Goal: Task Accomplishment & Management: Use online tool/utility

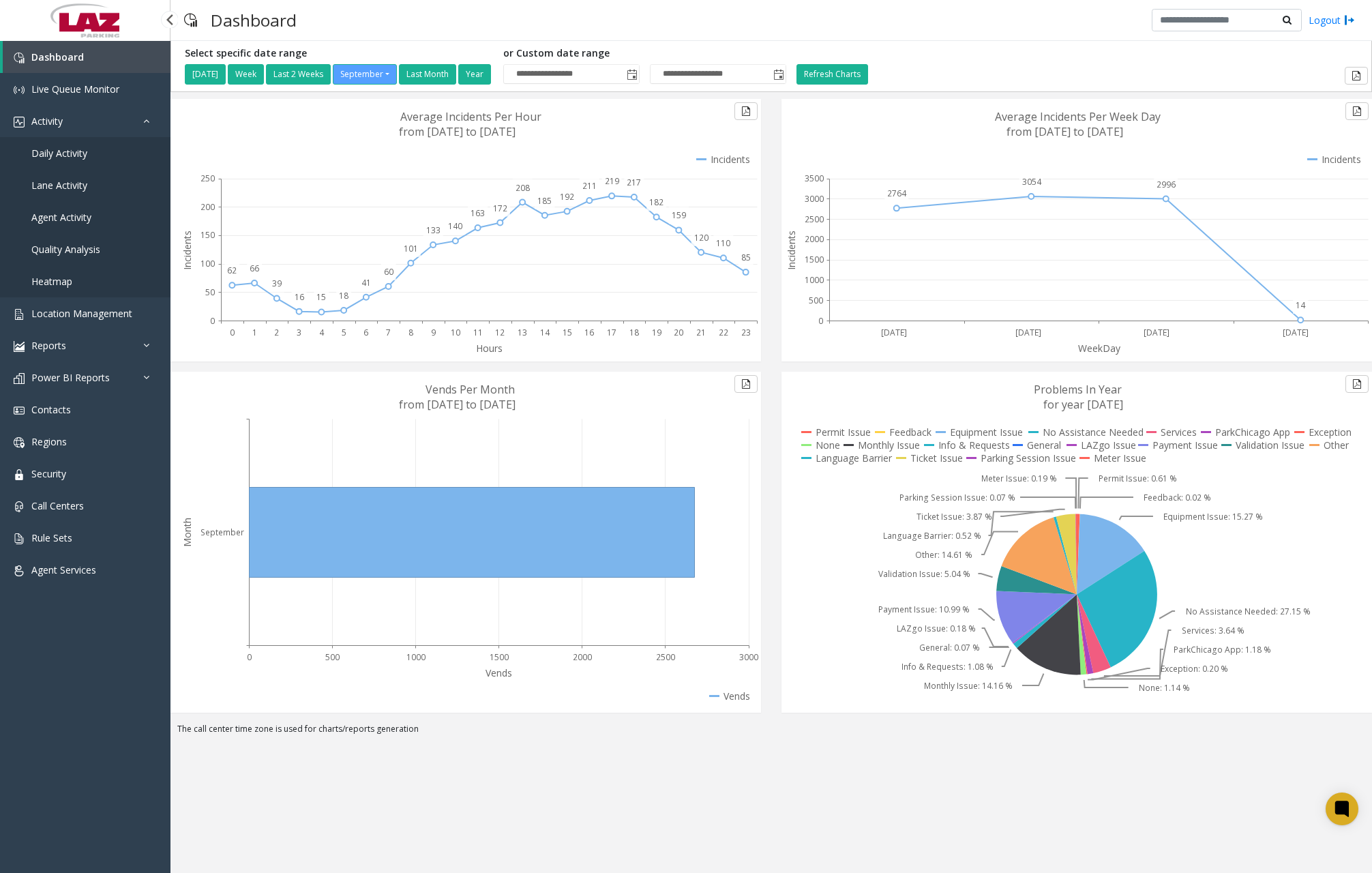
click at [64, 151] on span "Daily Activity" at bounding box center [59, 154] width 56 height 13
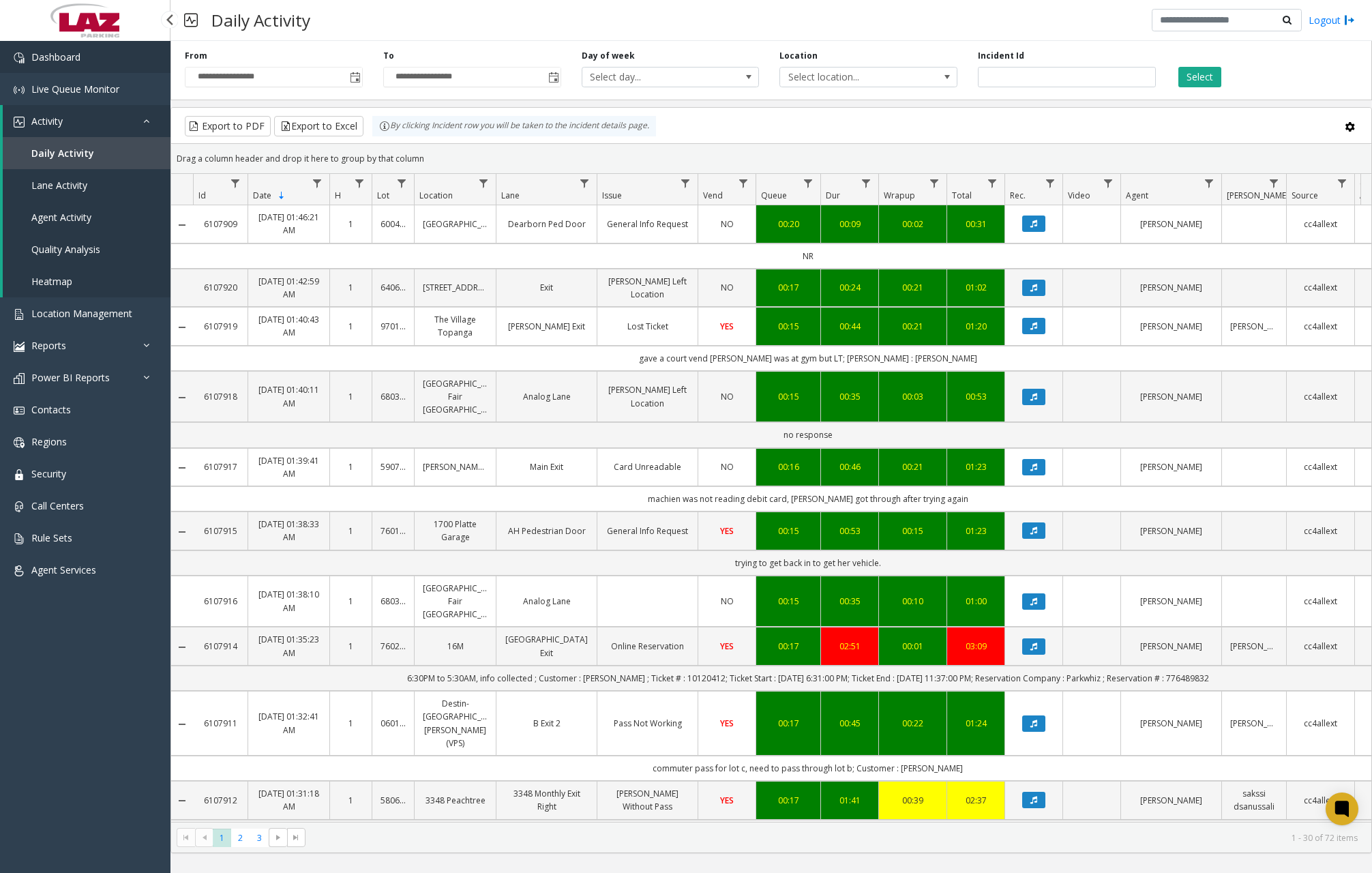
click at [134, 58] on link "Dashboard" at bounding box center [85, 57] width 170 height 32
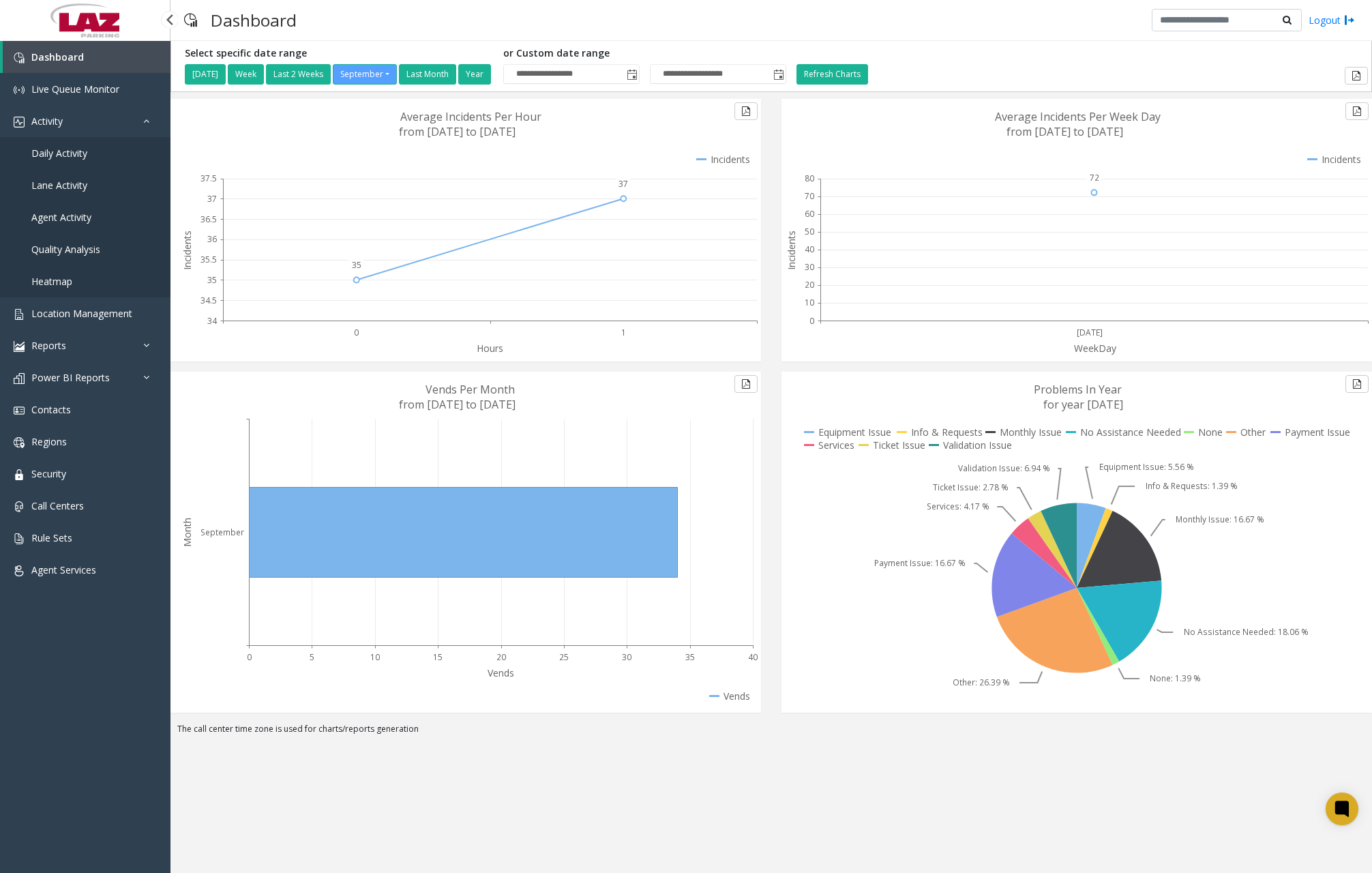
click at [74, 162] on link "Daily Activity" at bounding box center [85, 153] width 170 height 32
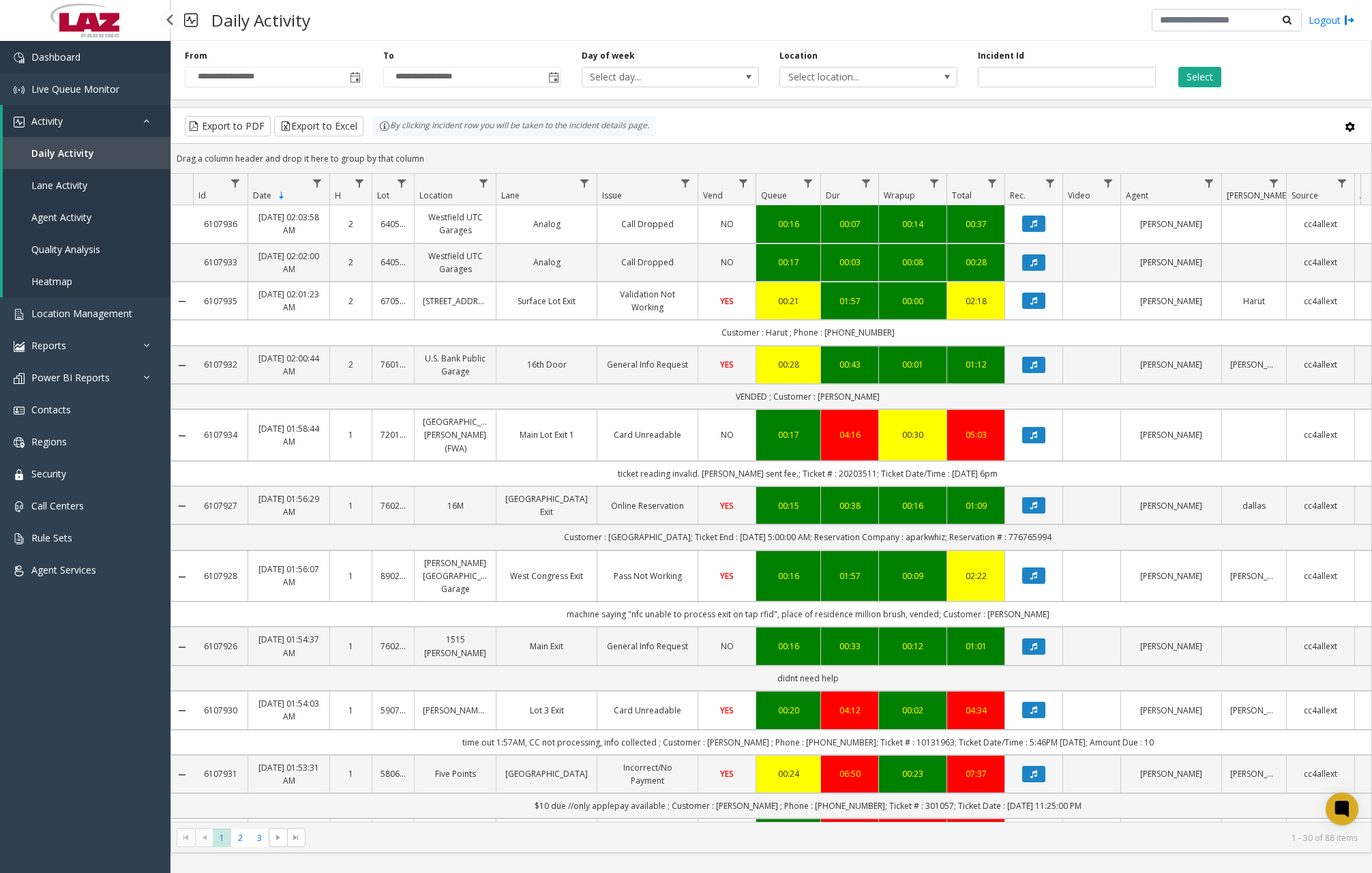
click at [78, 63] on span "Dashboard" at bounding box center [56, 57] width 49 height 13
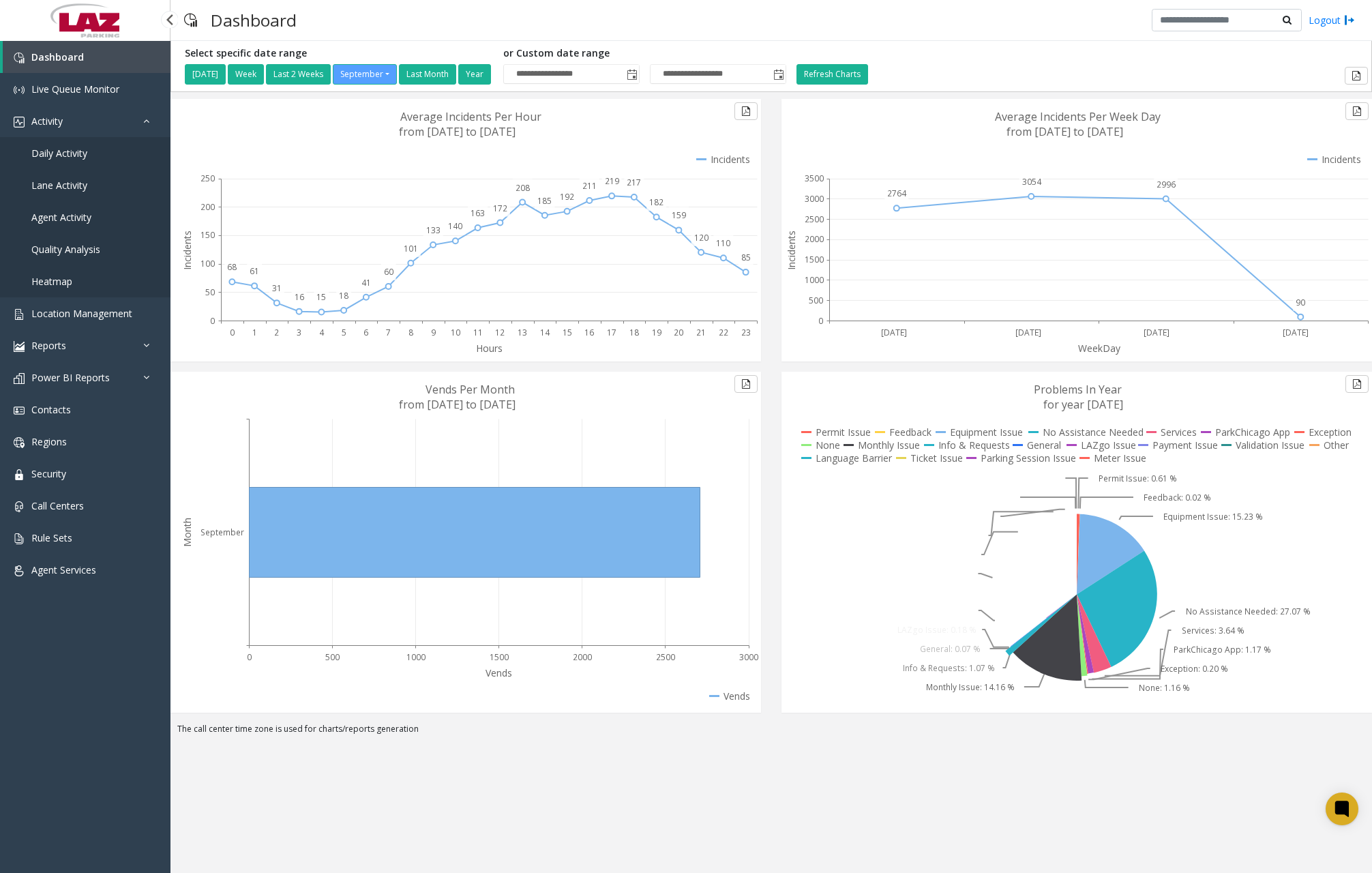
click at [78, 158] on span "Daily Activity" at bounding box center [59, 154] width 56 height 13
